Goal: Feedback & Contribution: Contribute content

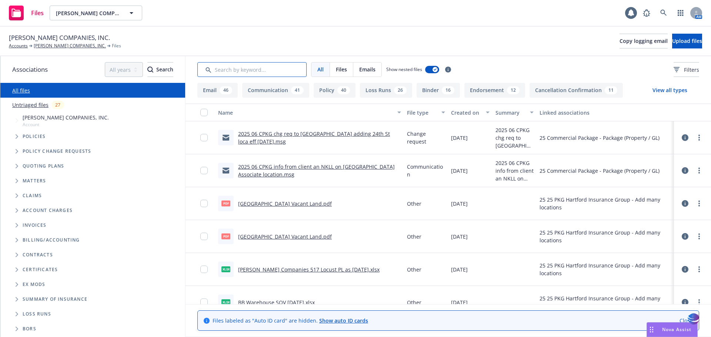
click at [236, 70] on input "Search by keyword..." at bounding box center [251, 69] width 109 height 15
click at [220, 74] on input "Search by keyword..." at bounding box center [251, 69] width 109 height 15
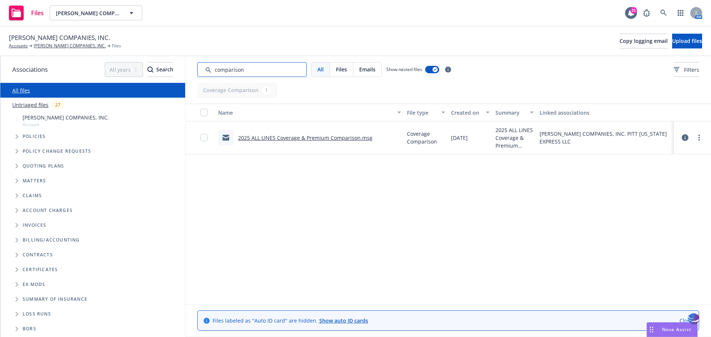
type input "comparison"
click at [287, 138] on link "2025 ALL LINES Coverage & Premium Comparison.msg" at bounding box center [305, 137] width 134 height 7
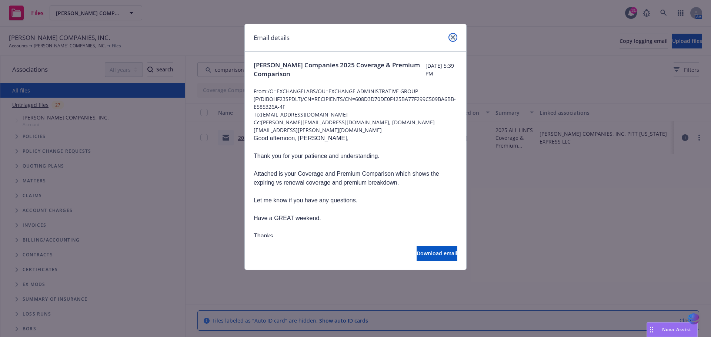
click at [456, 36] on link "close" at bounding box center [452, 37] width 9 height 9
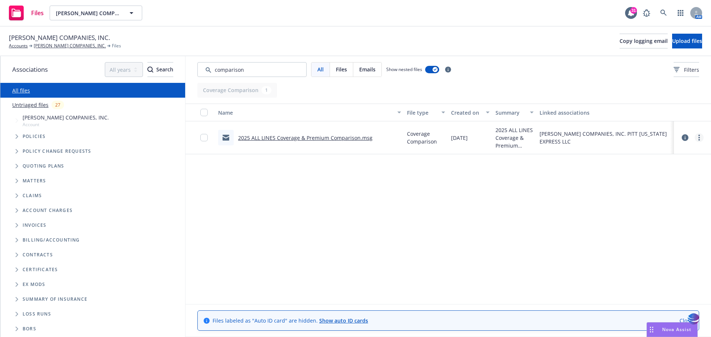
click at [700, 139] on link "more" at bounding box center [698, 137] width 9 height 9
click at [656, 165] on link "Download" at bounding box center [666, 167] width 74 height 15
click at [298, 70] on input "Search by keyword..." at bounding box center [251, 69] width 109 height 15
drag, startPoint x: 298, startPoint y: 70, endPoint x: 168, endPoint y: 67, distance: 129.2
click at [168, 67] on div "Associations All years 2027 2026 2025 2024 2023 2022 2021 2020 2019 2018 2017 2…" at bounding box center [355, 196] width 710 height 281
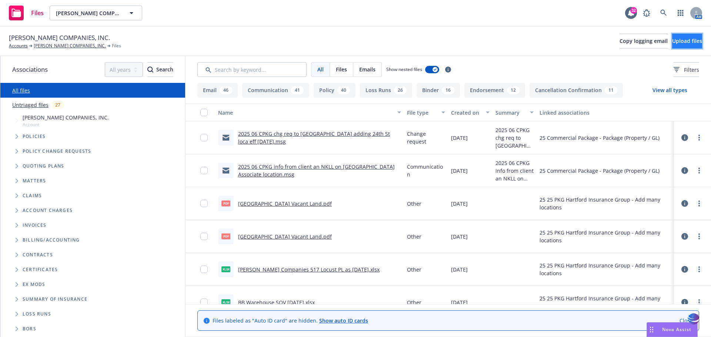
click at [672, 45] on button "Upload files" at bounding box center [687, 41] width 30 height 15
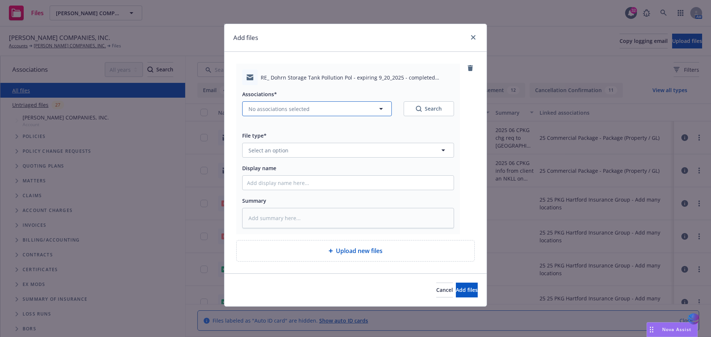
click at [384, 110] on icon "button" at bounding box center [380, 108] width 9 height 9
type textarea "x"
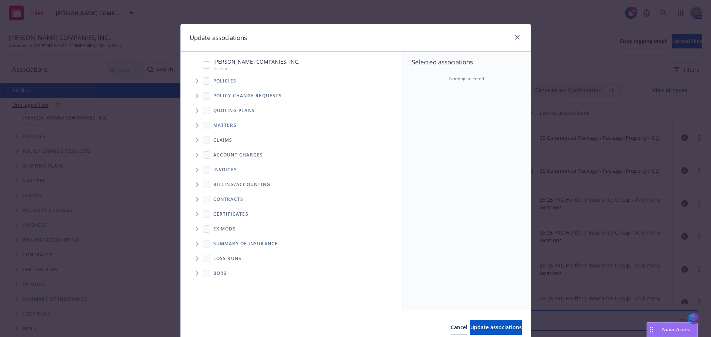
click at [196, 110] on span "Tree Example" at bounding box center [197, 111] width 12 height 12
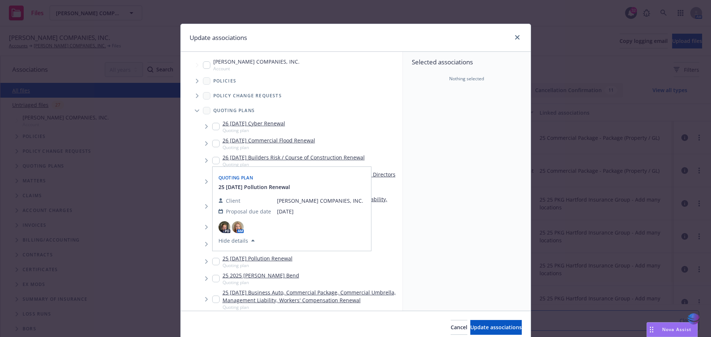
click at [212, 261] on input "Tree Example" at bounding box center [215, 261] width 7 height 7
checkbox input "true"
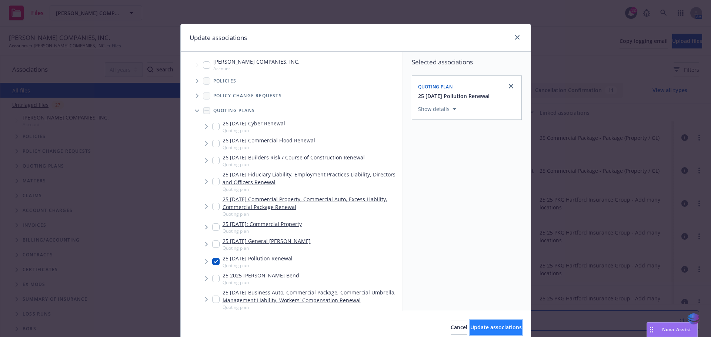
click at [470, 326] on span "Update associations" at bounding box center [495, 327] width 51 height 7
type textarea "x"
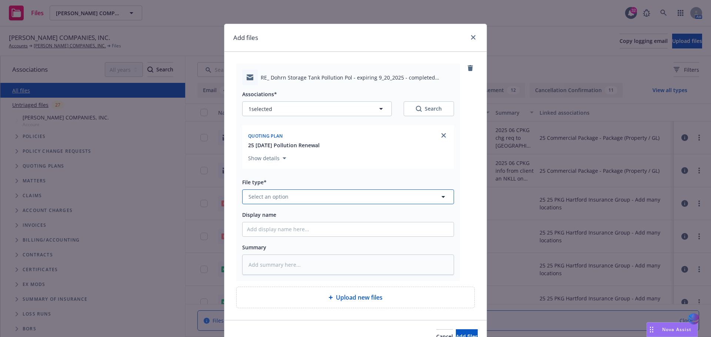
click at [439, 198] on icon "button" at bounding box center [443, 196] width 9 height 9
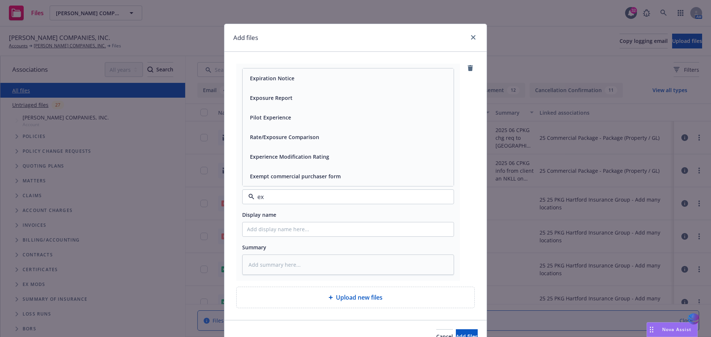
type input "exp"
click at [360, 115] on div "Exposure Report" at bounding box center [348, 117] width 202 height 11
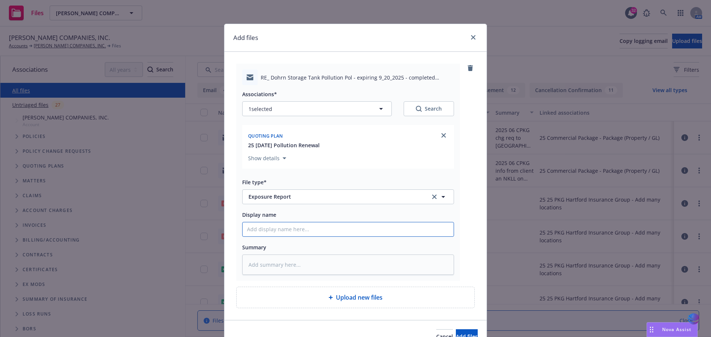
click at [270, 229] on input "Display name" at bounding box center [347, 229] width 211 height 14
type textarea "x"
type input "2"
type textarea "x"
type input "20"
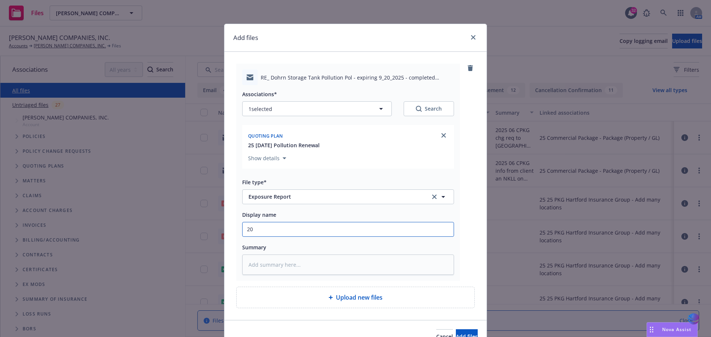
type textarea "x"
type input "202"
type textarea "x"
type input "2025"
type textarea "x"
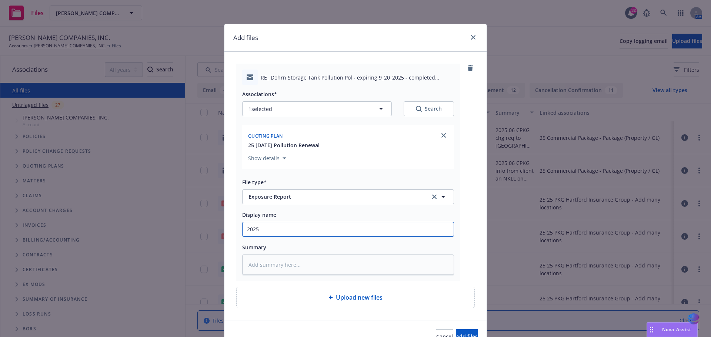
type input "2025"
type textarea "x"
type input "2025 0"
type textarea "x"
type input "2025 09"
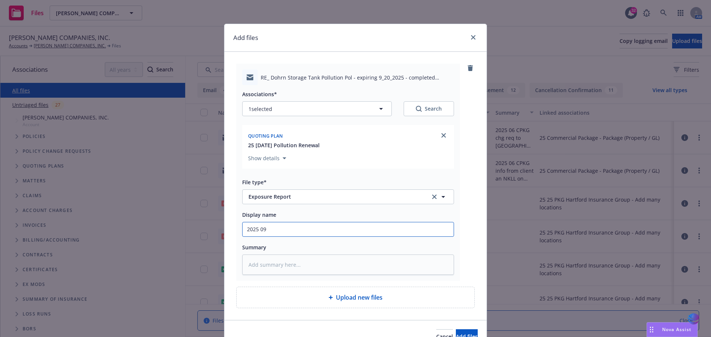
type textarea "x"
type input "2025 09"
type textarea "x"
type input "2025 09 P"
type textarea "x"
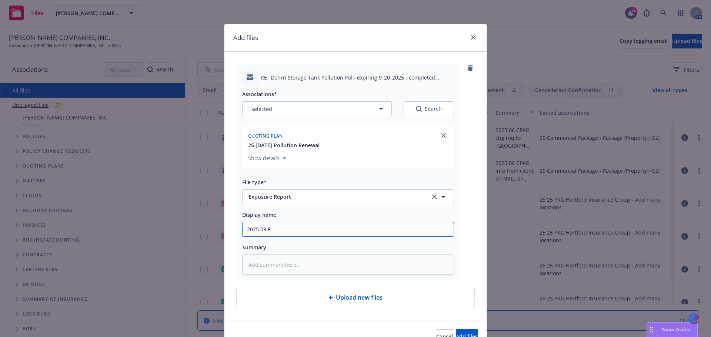
type input "2025 09 PO"
type textarea "x"
type input "2025 09 POL"
type textarea "x"
type input "2025 09 POLL"
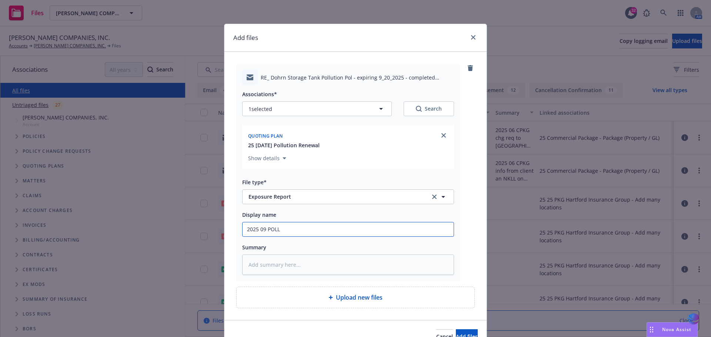
type textarea "x"
type input "2025 09 POLLU"
type textarea "x"
type input "2025 09 POLLUT"
type textarea "x"
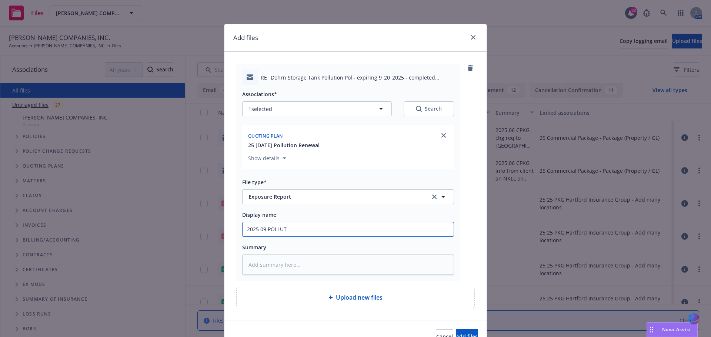
type input "2025 09 POLLUTI"
type textarea "x"
type input "2025 09 POLLUTIO"
type textarea "x"
type input "2025 09 POLLUTION"
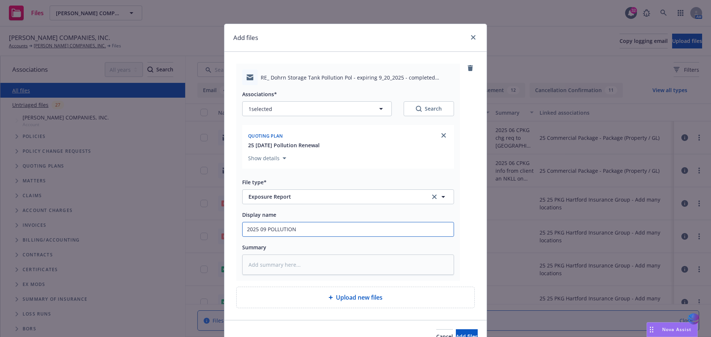
type textarea "x"
type input "2025 09 POLLUTION"
type textarea "x"
type input "2025 09 POLLUTION S"
type textarea "x"
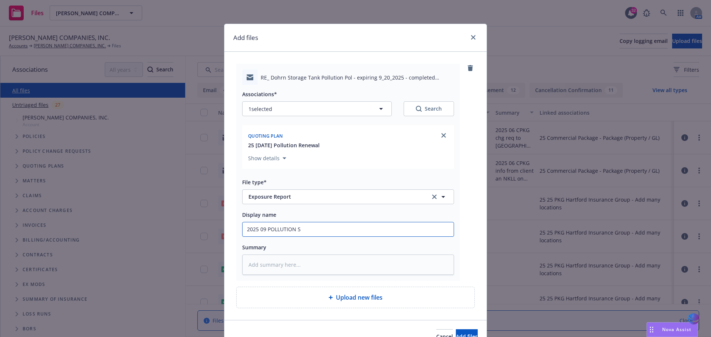
type input "2025 09 POLLUTION ST"
type textarea "x"
type input "2025 09 POLLUTION S"
type textarea "x"
type input "2025 09 POLLUTION St"
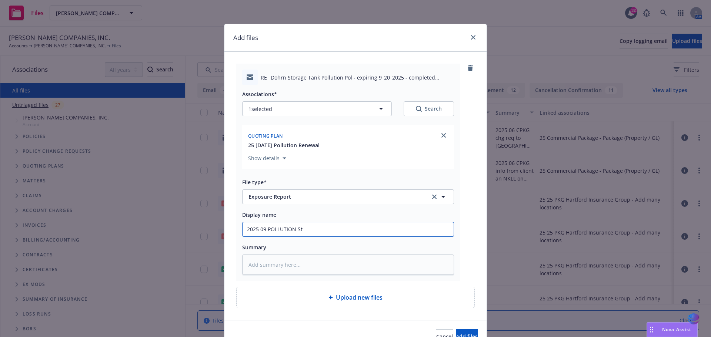
type textarea "x"
type input "2025 09 POLLUTION Sto"
type textarea "x"
type input "2025 09 POLLUTION Stor"
type textarea "x"
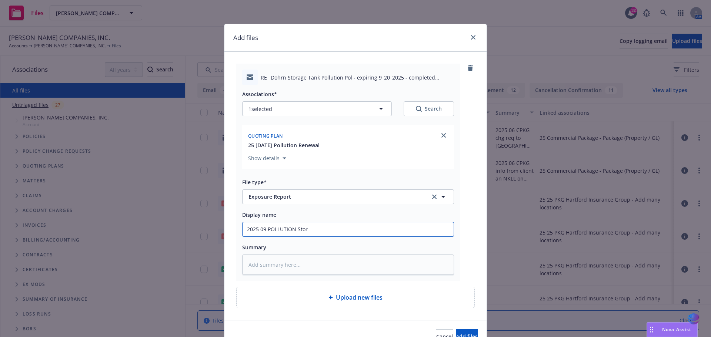
type input "2025 09 POLLUTION Stora"
type textarea "x"
type input "2025 09 POLLUTION Storag"
type textarea "x"
type input "2025 09 POLLUTION Storage"
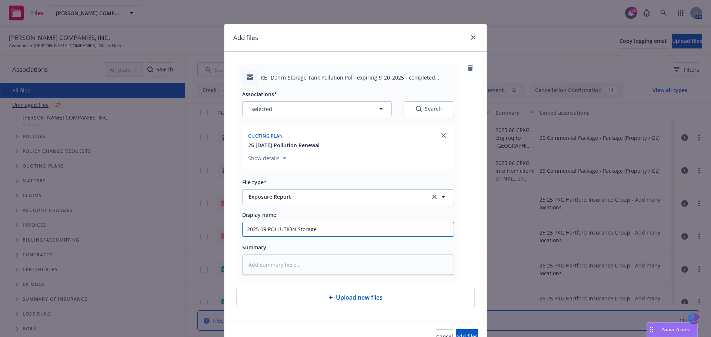
type textarea "x"
type input "2025 09 POLLUTION Storage"
type textarea "x"
type input "2025 09 POLLUTION Storage T"
type textarea "x"
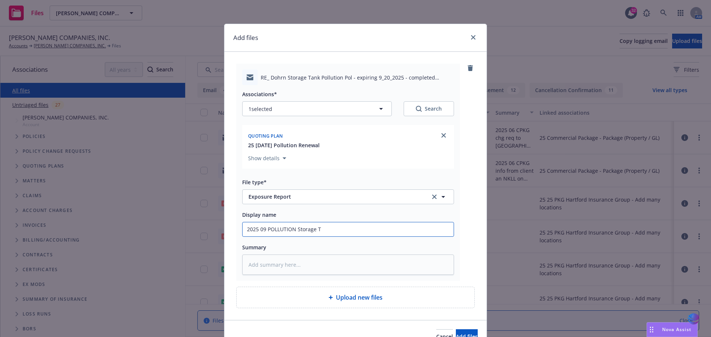
type input "2025 09 POLLUTION Storage Ta"
type textarea "x"
type input "2025 09 POLLUTION Storage Tan"
type textarea "x"
type input "2025 09 POLLUTION Storage Tank"
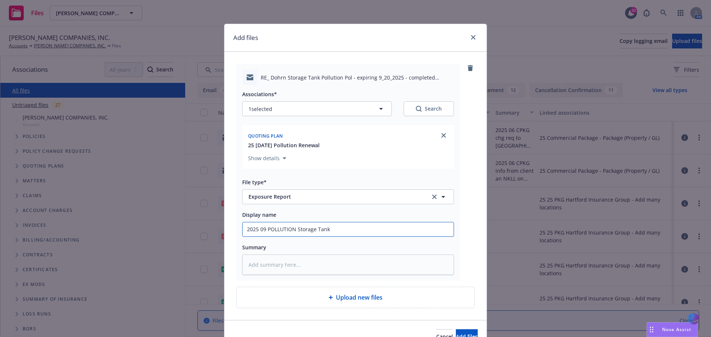
type textarea "x"
type input "2025 09 POLLUTION Storage Tank"
type textarea "x"
type input "2025 09 POLLUTION Storage Tank u"
type textarea "x"
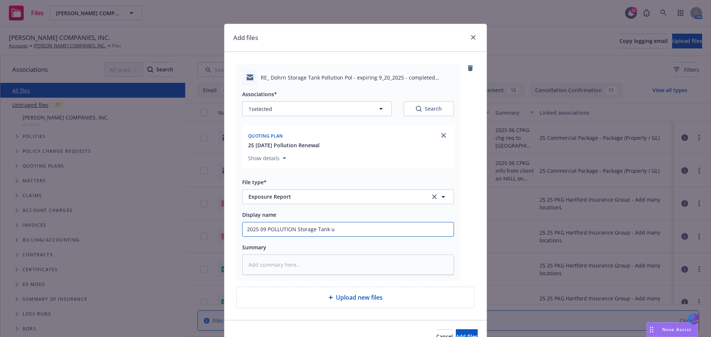
type input "2025 09 POLLUTION Storage Tank up"
type textarea "x"
type input "2025 09 POLLUTION Storage Tank upd"
type textarea "x"
type input "2025 09 POLLUTION Storage Tank upda"
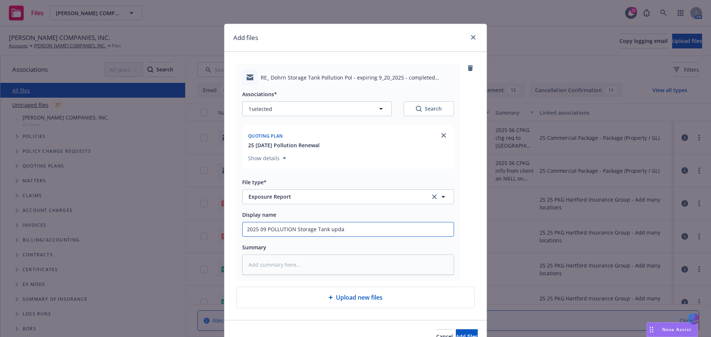
type textarea "x"
type input "2025 09 POLLUTION Storage Tank updat"
type textarea "x"
type input "2025 09 POLLUTION Storage Tank update"
type textarea "x"
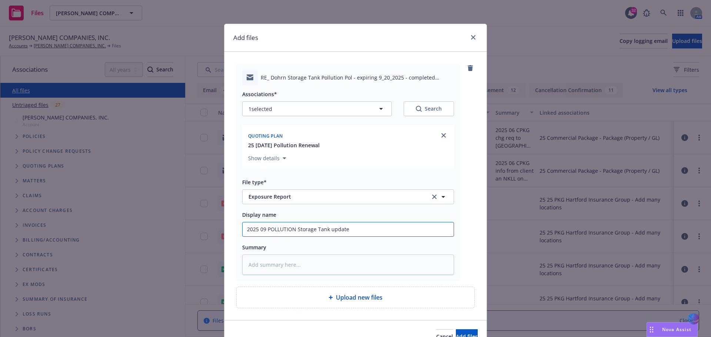
type input "2025 09 POLLUTION Storage Tank updates"
type textarea "x"
type input "2025 09 POLLUTION Storage Tank updates"
type textarea "x"
type input "2025 09 POLLUTION Storage Tank updates i"
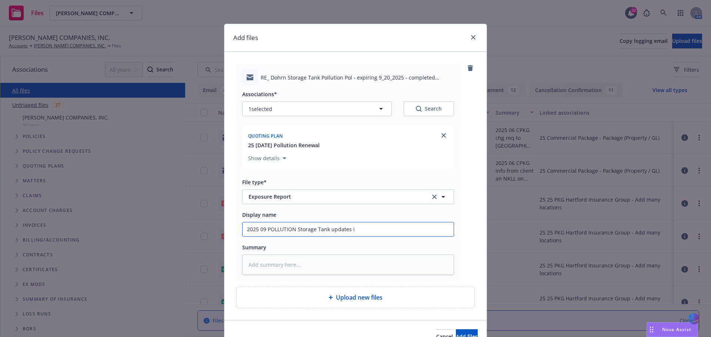
type textarea "x"
type input "2025 09 POLLUTION Storage Tank updates in"
type textarea "x"
type input "2025 09 POLLUTION Storage Tank updates i"
type textarea "x"
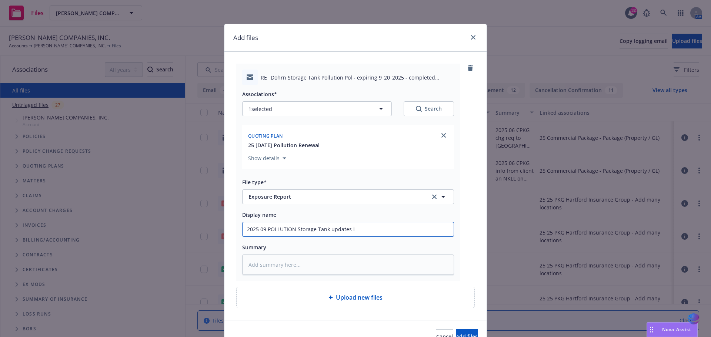
type input "2025 09 POLLUTION Storage Tank updates"
type textarea "x"
type input "2025 09 POLLUTION Storage Tank updates"
type textarea "x"
type input "2025 09 POLLUTION Storage Tank update"
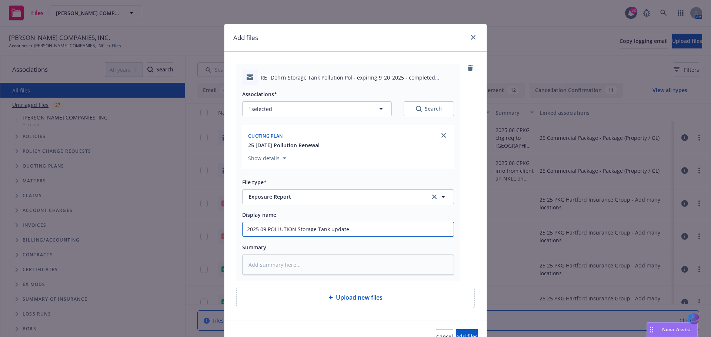
type textarea "x"
type input "2025 09 POLLUTION Storage Tank updated"
type textarea "x"
type input "2025 09 POLLUTION Storage Tank updated"
type textarea "x"
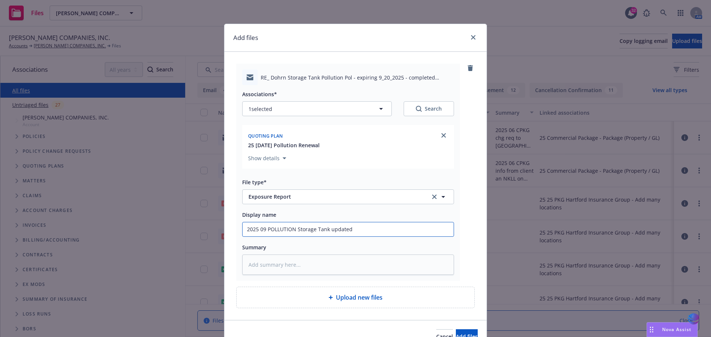
type input "2025 09 POLLUTION Storage Tank updated i"
type textarea "x"
type input "2025 09 POLLUTION Storage Tank updated in"
type textarea "x"
type input "2025 09 POLLUTION Storage Tank updated inf"
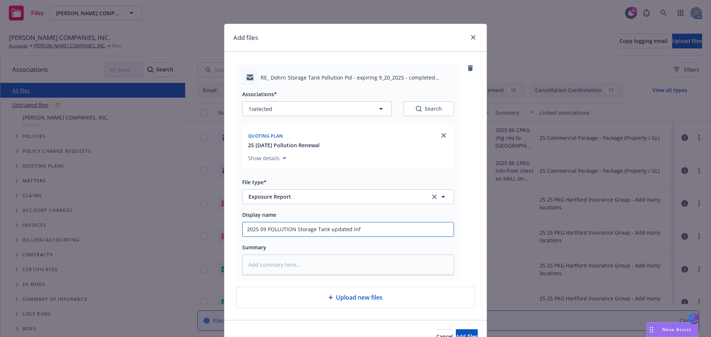
type textarea "x"
type input "2025 09 POLLUTION Storage Tank updated info"
type textarea "x"
type input "2025 09 POLLUTION Storage Tank updated info"
type textarea "x"
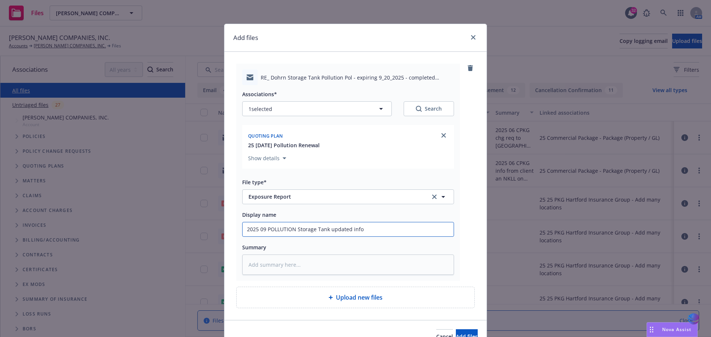
type input "2025 09 POLLUTION Storage Tank updated info t"
type textarea "x"
type input "2025 09 POLLUTION Storage Tank updated info to"
type textarea "x"
type input "2025 09 POLLUTION Storage Tank updated info to"
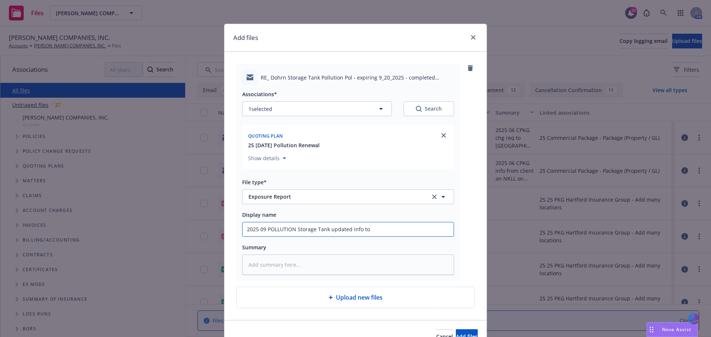
type textarea "x"
type input "2025 09 POLLUTION Storage Tank updated info to R"
type textarea "x"
type input "2025 09 POLLUTION Storage Tank updated info to RT"
type textarea "x"
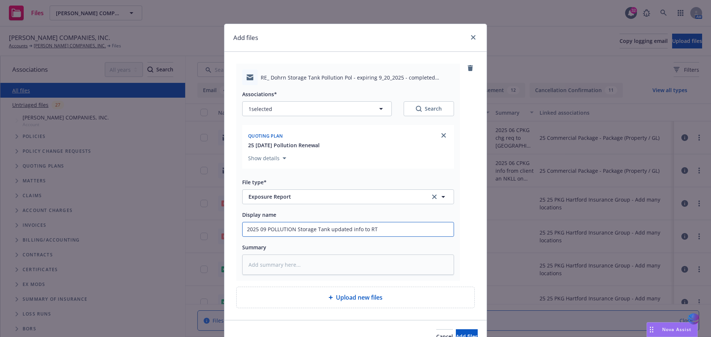
type input "2025 09 POLLUTION Storage Tank updated info to RT"
type textarea "x"
type input "2025 09 POLLUTION Storage Tank updated info to RT S"
type textarea "x"
type input "2025 09 POLLUTION Storage Tank updated info to RT Sp"
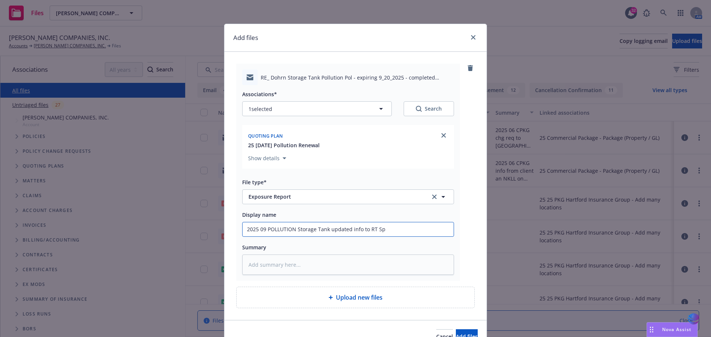
type textarea "x"
type input "2025 09 POLLUTION Storage Tank updated info to RT Spe"
type textarea "x"
type input "2025 09 POLLUTION Storage Tank updated info to RT Spec"
type textarea "x"
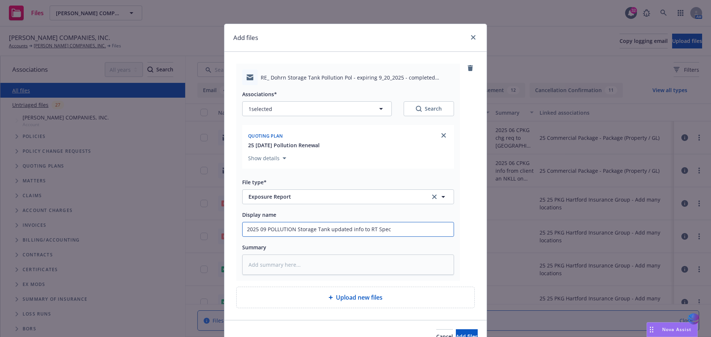
type input "2025 09 POLLUTION Storage Tank updated info to RT Spec"
type textarea "x"
type input "2025 09 POLLUTION Storage Tank updated info to RT Spec A"
type textarea "x"
type input "2025 09 POLLUTION Storage Tank updated info to RT Spec Al"
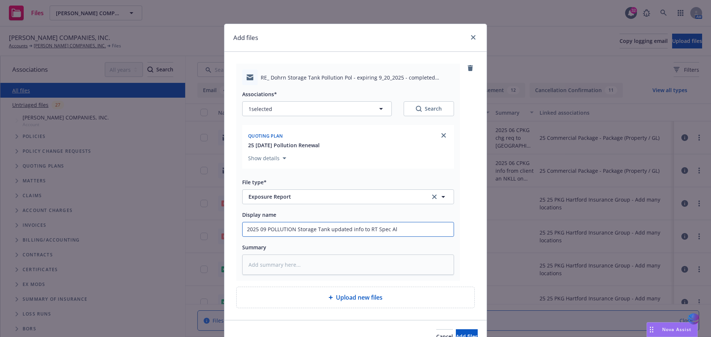
type textarea "x"
type input "2025 09 POLLUTION Storage Tank updated info to RT Spec Ale"
type textarea "x"
type input "2025 09 POLLUTION Storage Tank updated info to RT Spec Alex"
type textarea "x"
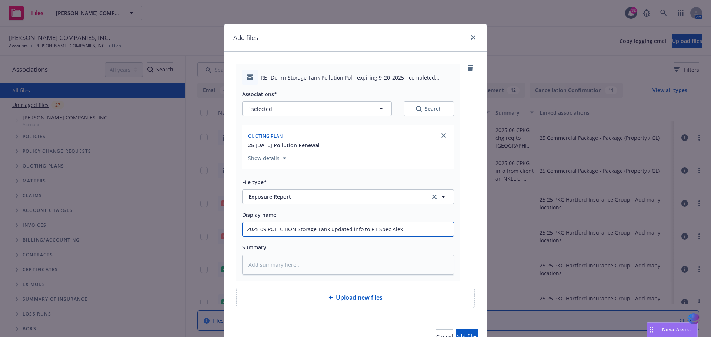
type input "2025 09 POLLUTION Storage Tank updated info to RT Spec Alex"
type textarea "x"
type input "2025 09 POLLUTION Storage Tank updated info to RT Spec [PERSON_NAME]"
type textarea "x"
type input "2025 09 POLLUTION Storage Tank updated info to RT Spec Alex Me"
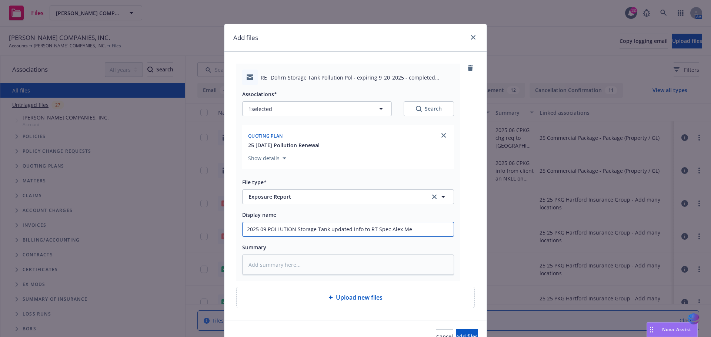
type textarea "x"
type input "2025 09 POLLUTION Storage Tank updated info to RT Spec [PERSON_NAME]"
type textarea "x"
type input "2025 09 POLLUTION Storage Tank updated info to RT Spec [PERSON_NAME]"
type textarea "x"
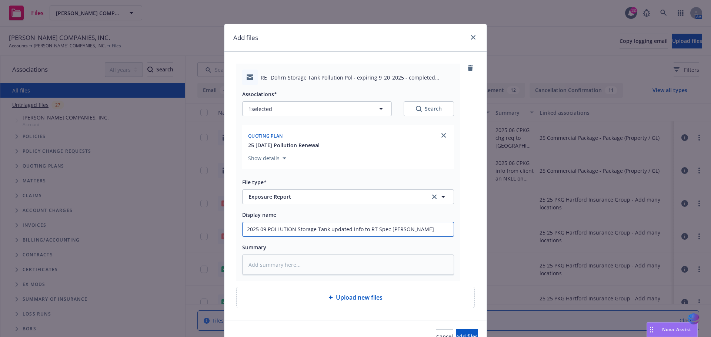
drag, startPoint x: 244, startPoint y: 230, endPoint x: 417, endPoint y: 230, distance: 173.2
click at [417, 230] on input "2025 09 POLLUTION Storage Tank updated info to RT Spec [PERSON_NAME]" at bounding box center [347, 229] width 211 height 14
type input "2025 09 POLLUTION Storage Tank updated info to RT Spec [PERSON_NAME]"
click at [274, 262] on textarea at bounding box center [348, 265] width 212 height 20
paste textarea "2025 09 POLLUTION Storage Tank updated info to RT Spec [PERSON_NAME]"
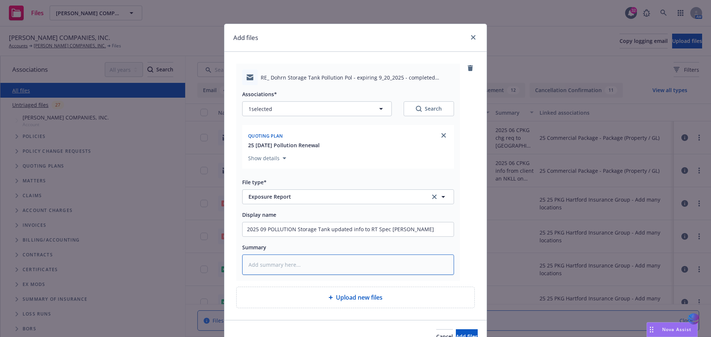
type textarea "x"
type textarea "2025 09 POLLUTION Storage Tank updated info to RT Spec [PERSON_NAME]"
click at [456, 332] on button "Add files" at bounding box center [467, 336] width 22 height 15
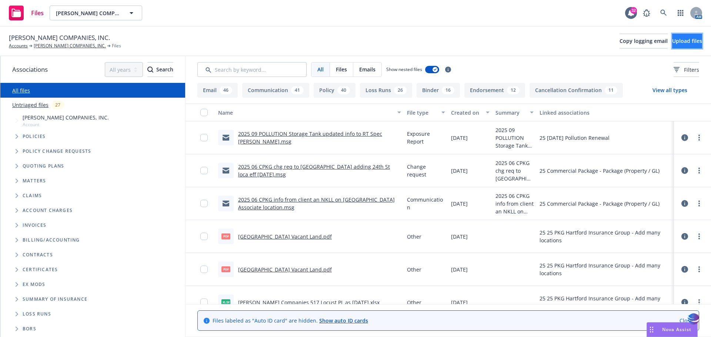
click at [673, 41] on span "Upload files" at bounding box center [687, 40] width 30 height 7
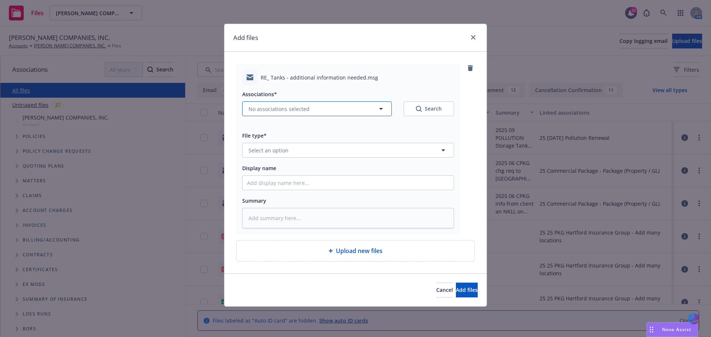
click at [383, 107] on icon "button" at bounding box center [380, 108] width 9 height 9
type textarea "x"
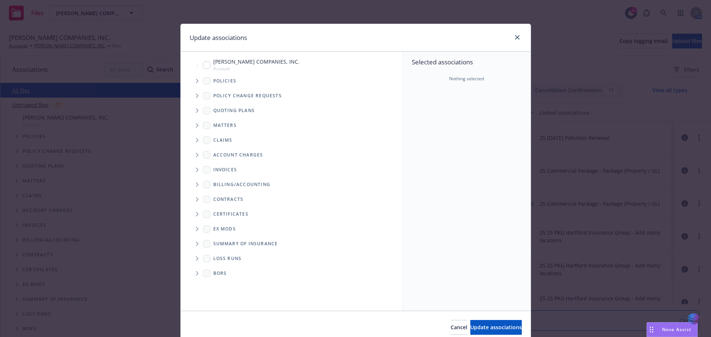
click at [196, 82] on icon "Tree Example" at bounding box center [197, 81] width 3 height 4
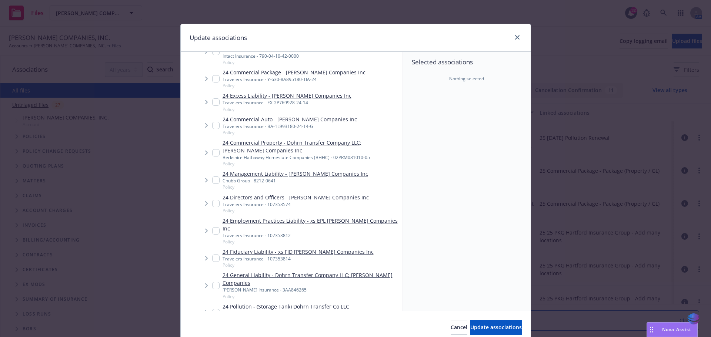
scroll to position [684, 0]
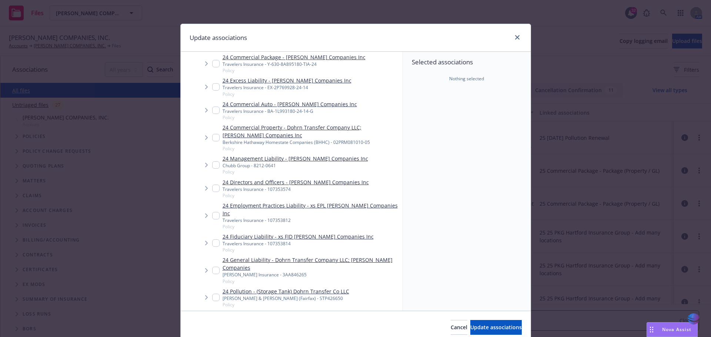
click at [213, 294] on input "Tree Example" at bounding box center [215, 297] width 7 height 7
checkbox input "true"
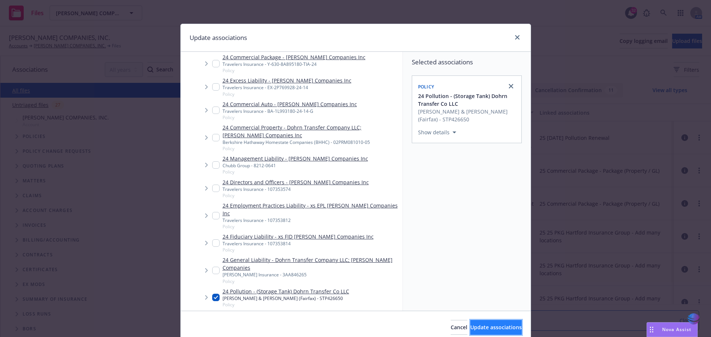
click at [470, 331] on span "Update associations" at bounding box center [495, 327] width 51 height 7
type textarea "x"
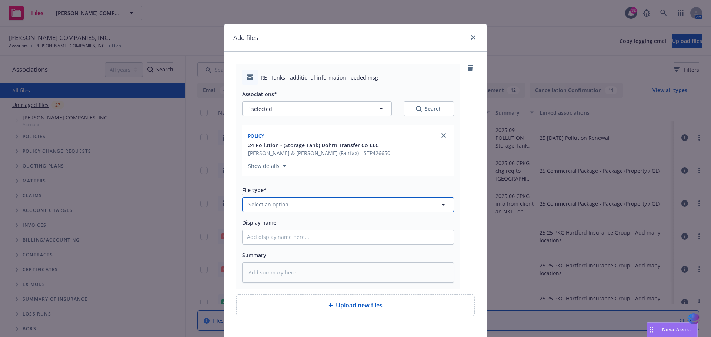
click at [442, 205] on icon "button" at bounding box center [443, 204] width 9 height 9
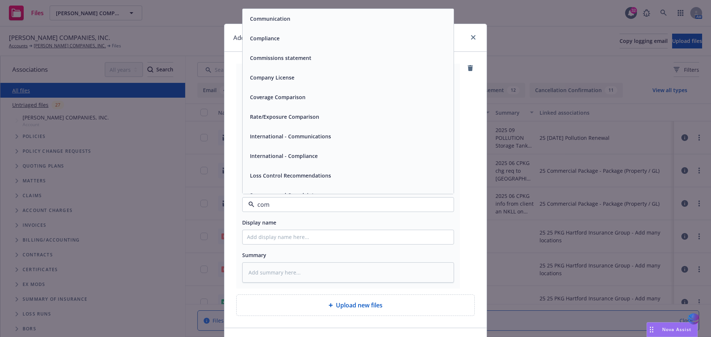
type input "comm"
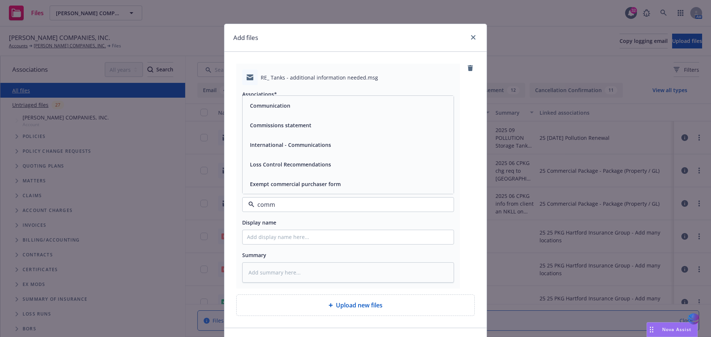
click at [303, 115] on div "Communication" at bounding box center [347, 106] width 211 height 20
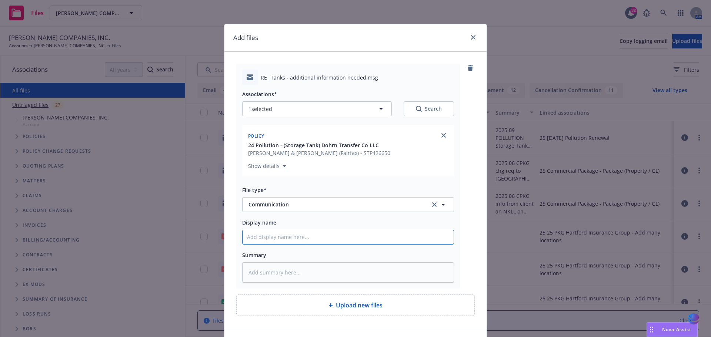
click at [263, 241] on input "Display name" at bounding box center [347, 237] width 211 height 14
type textarea "x"
type input "2"
type textarea "x"
type input "20"
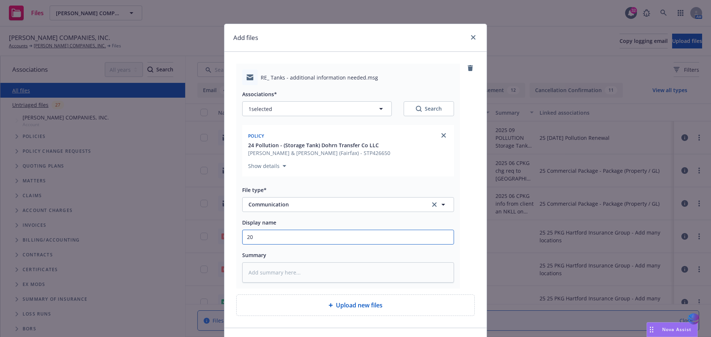
type textarea "x"
type input "202"
type textarea "x"
type input "2025"
type textarea "x"
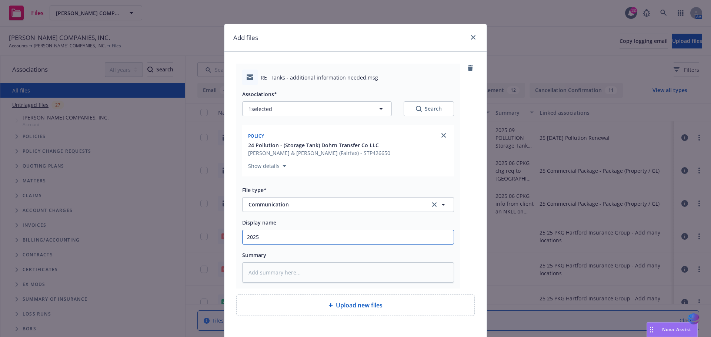
type input "2025"
type textarea "x"
type input "2025 I"
type textarea "x"
type input "2025 In"
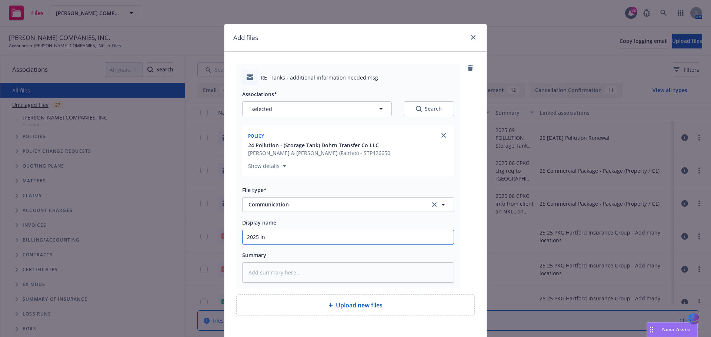
type textarea "x"
type input "2025 Inf"
type textarea "x"
type input "2025 Info"
type textarea "x"
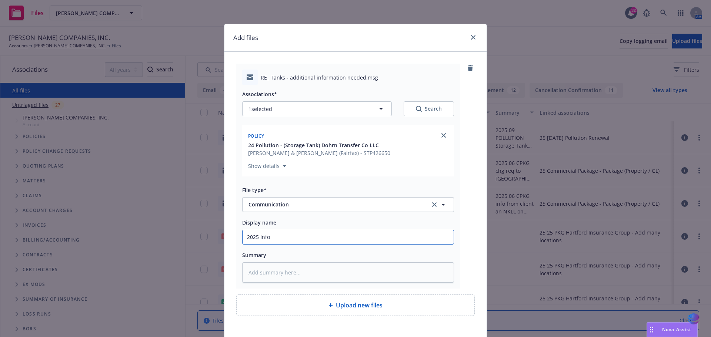
type input "2025 Info"
type textarea "x"
type input "2025 Info f"
type textarea "x"
type input "2025 Info fr"
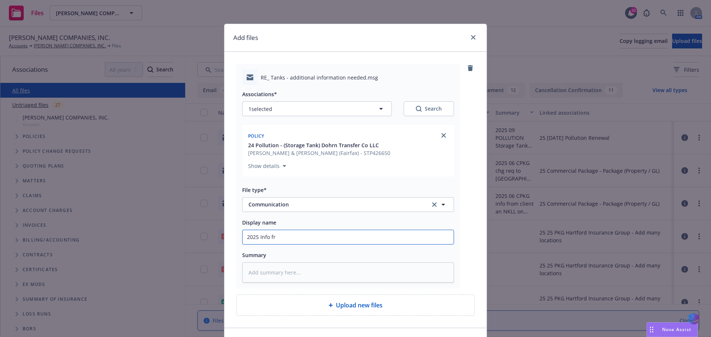
type textarea "x"
type input "2025 Info fro"
type textarea "x"
type input "2025 Info from"
type textarea "x"
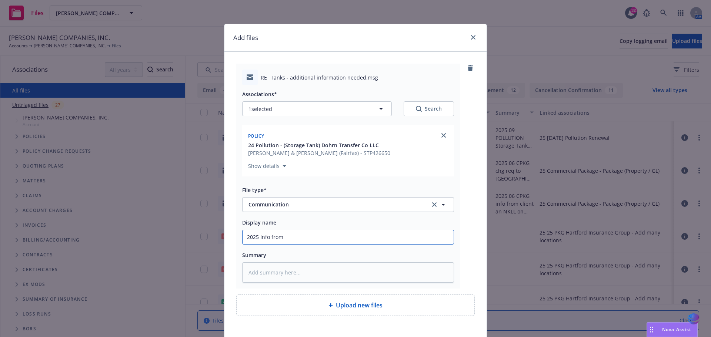
type input "2025 Info from"
type textarea "x"
type input "2025 Info from I"
type textarea "x"
type input "2025 Info from In"
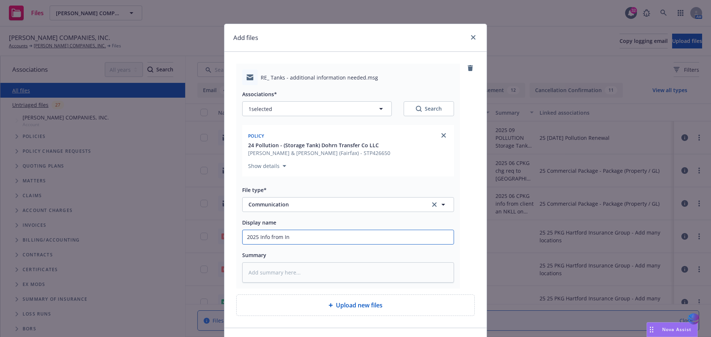
type textarea "x"
type input "2025 Info from Ins"
type textarea "x"
type input "2025 Info from [GEOGRAPHIC_DATA]"
type textarea "x"
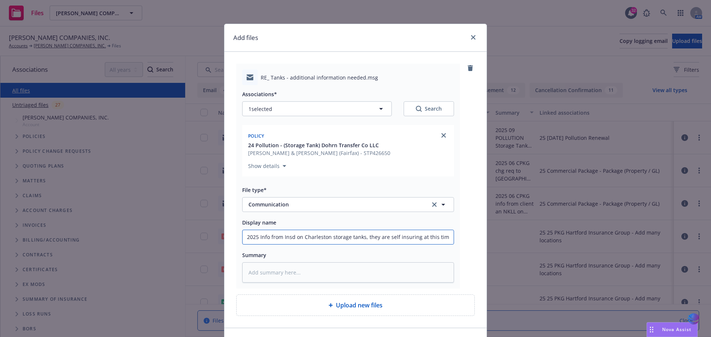
drag, startPoint x: 244, startPoint y: 236, endPoint x: 448, endPoint y: 236, distance: 203.5
click at [448, 236] on input "2025 Info from Insd on Charleston storage tanks, they are self insuring at this…" at bounding box center [347, 237] width 211 height 14
click at [263, 273] on textarea at bounding box center [348, 272] width 212 height 20
paste textarea "2025 Info from Insd on Charleston storage tanks, they are self insuring at this…"
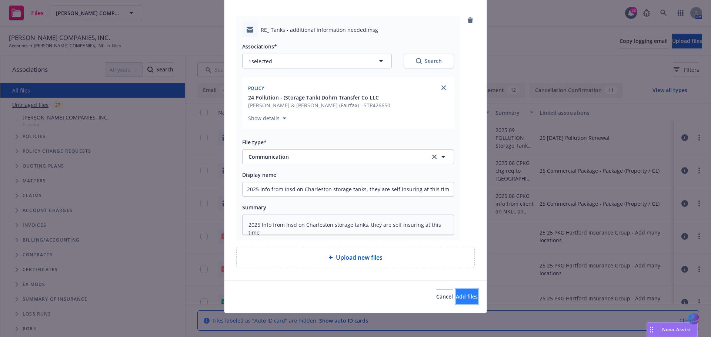
click at [461, 303] on button "Add files" at bounding box center [467, 296] width 22 height 15
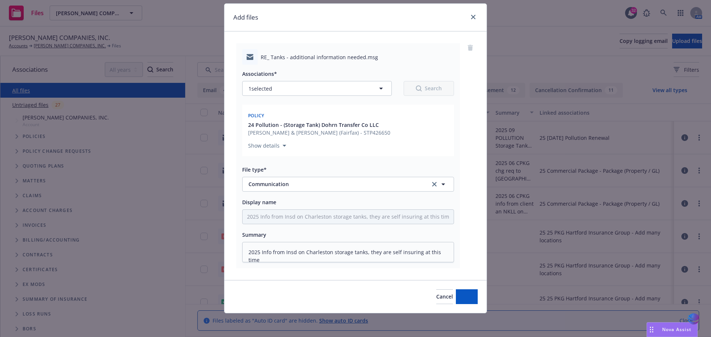
scroll to position [20, 0]
